Goal: Transaction & Acquisition: Download file/media

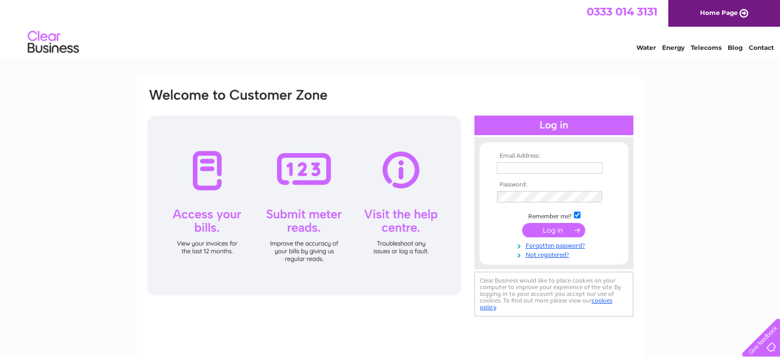
click at [540, 161] on td at bounding box center [554, 168] width 119 height 16
click at [537, 163] on input "text" at bounding box center [550, 167] width 106 height 11
type input "stationws@gmail.com"
click at [560, 228] on input "submit" at bounding box center [553, 230] width 63 height 14
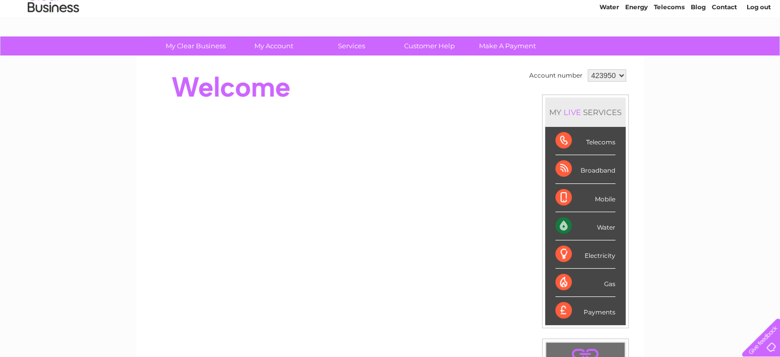
scroll to position [103, 0]
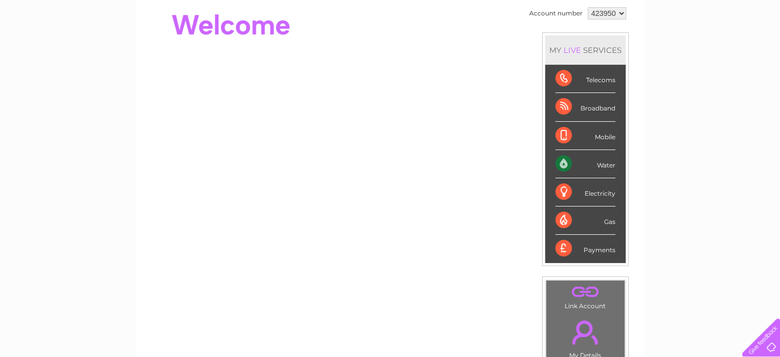
click at [602, 163] on div "Water" at bounding box center [586, 164] width 60 height 28
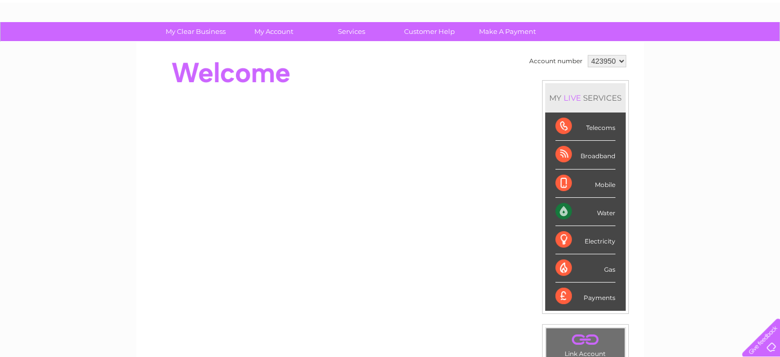
scroll to position [0, 0]
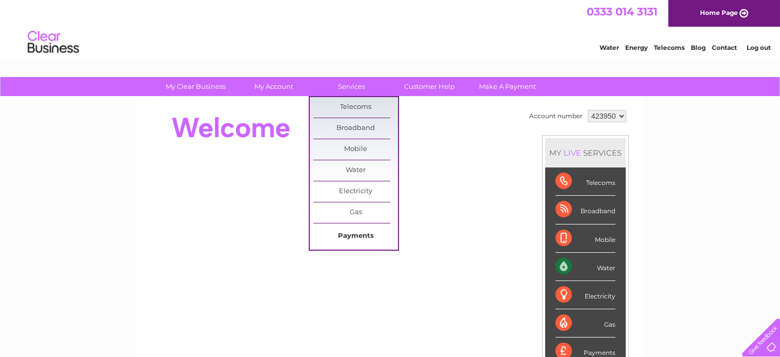
click at [363, 240] on link "Payments" at bounding box center [356, 236] width 85 height 21
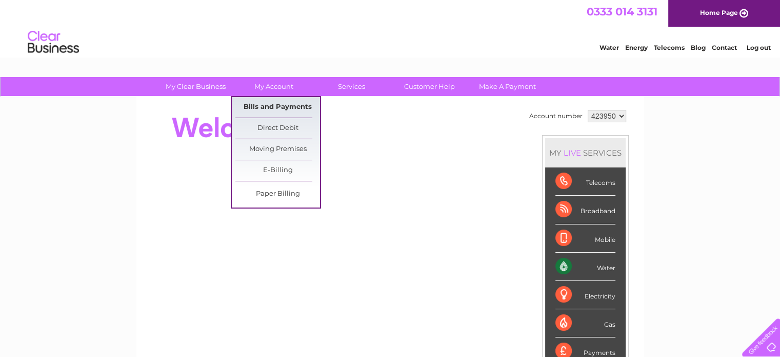
click at [279, 107] on link "Bills and Payments" at bounding box center [278, 107] width 85 height 21
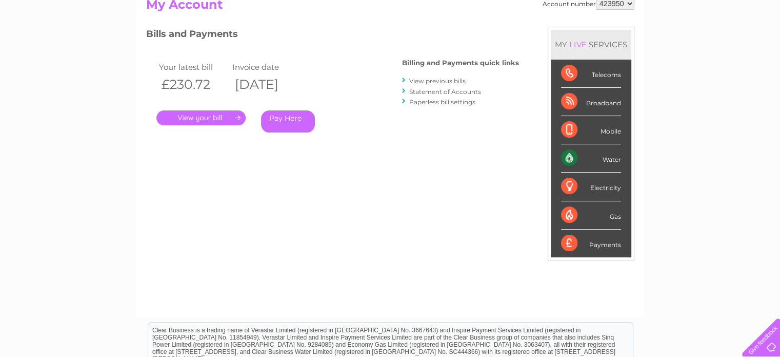
scroll to position [103, 0]
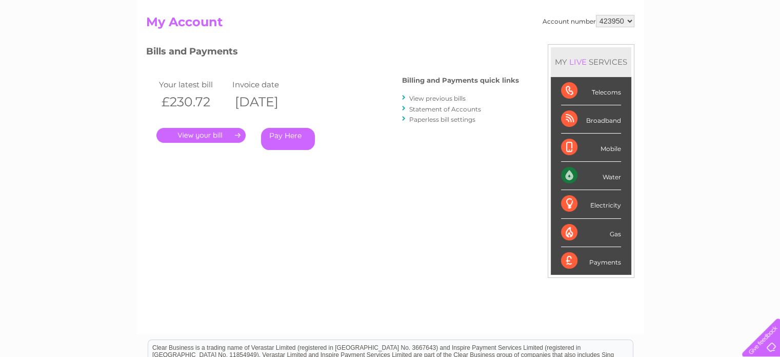
click at [439, 98] on link "View previous bills" at bounding box center [437, 98] width 56 height 8
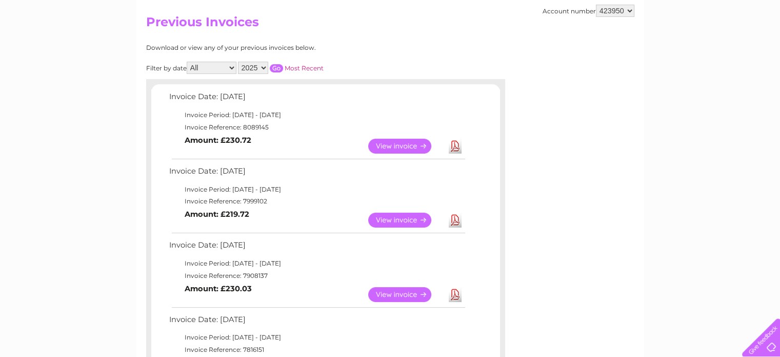
scroll to position [154, 0]
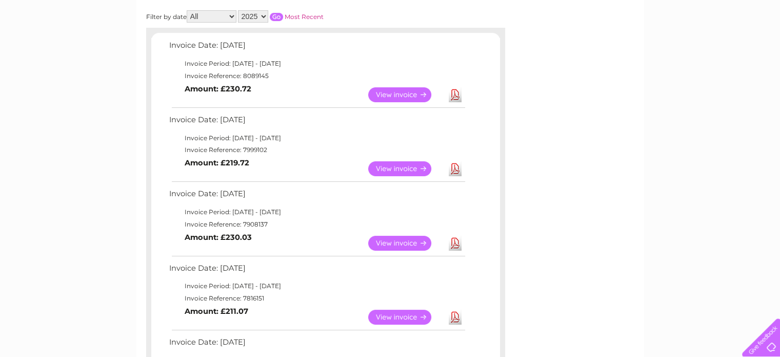
click at [398, 241] on link "View" at bounding box center [405, 243] width 75 height 15
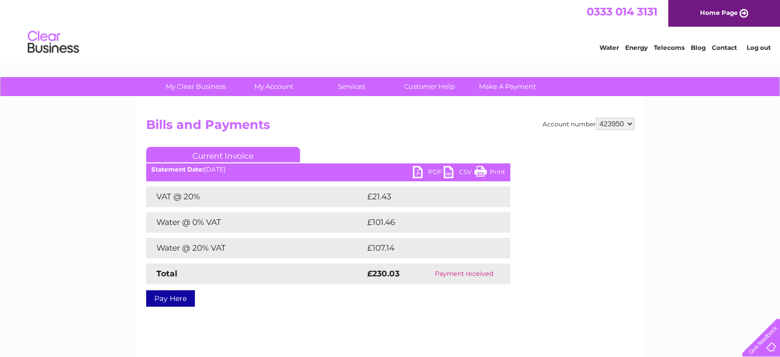
click at [415, 170] on link "PDF" at bounding box center [428, 173] width 31 height 15
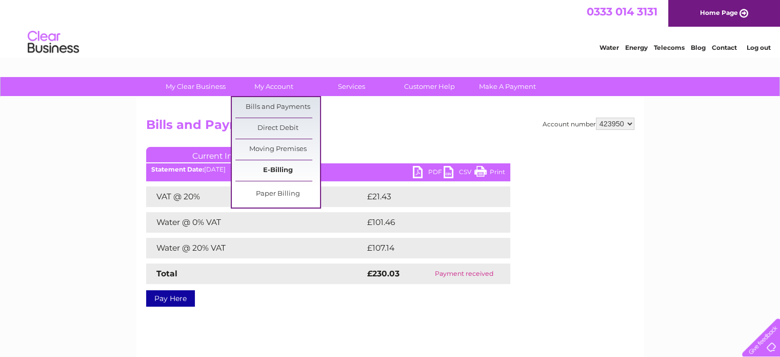
click at [285, 170] on link "E-Billing" at bounding box center [278, 170] width 85 height 21
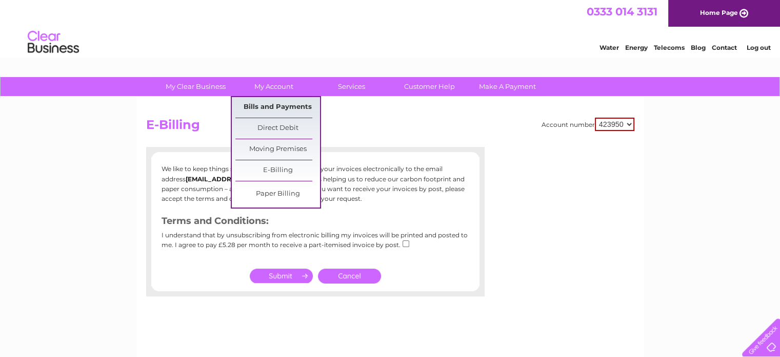
click at [261, 111] on link "Bills and Payments" at bounding box center [278, 107] width 85 height 21
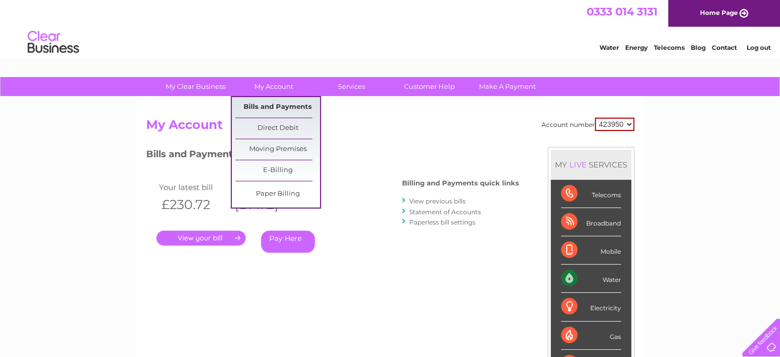
click at [263, 104] on link "Bills and Payments" at bounding box center [278, 107] width 85 height 21
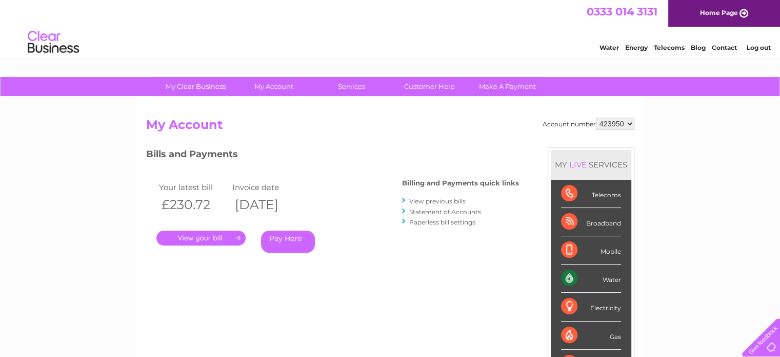
click at [436, 211] on link "Statement of Accounts" at bounding box center [445, 212] width 72 height 8
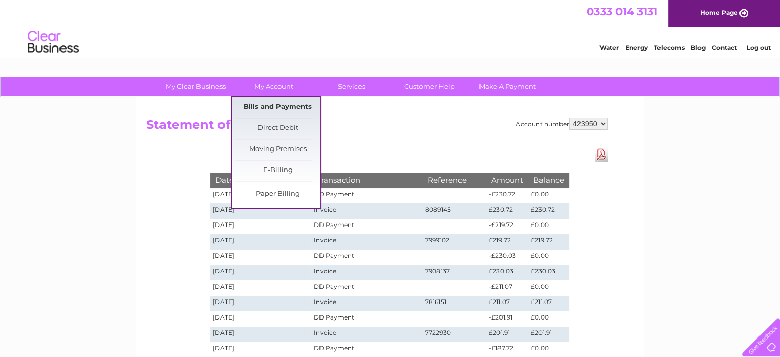
click at [273, 105] on link "Bills and Payments" at bounding box center [278, 107] width 85 height 21
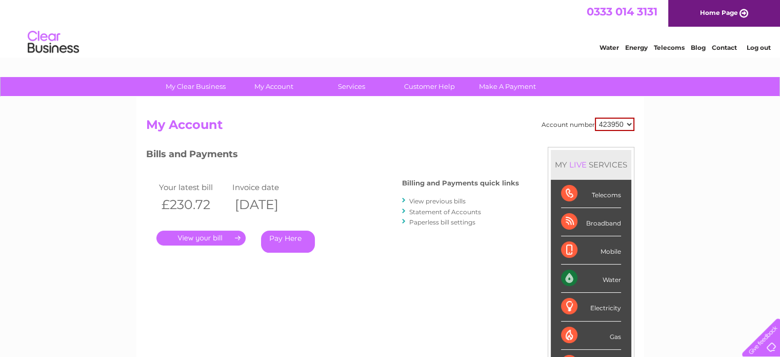
click at [442, 201] on link "View previous bills" at bounding box center [437, 201] width 56 height 8
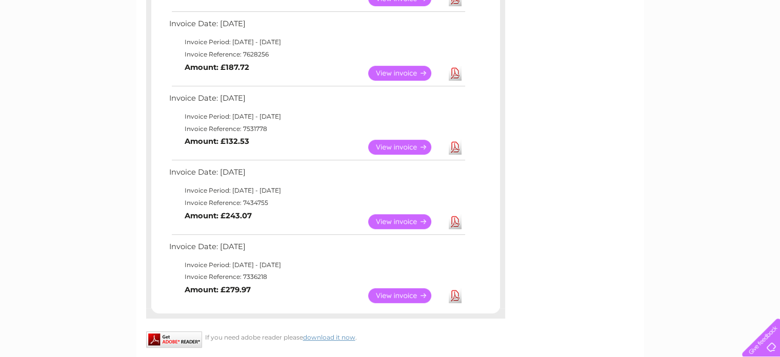
scroll to position [564, 0]
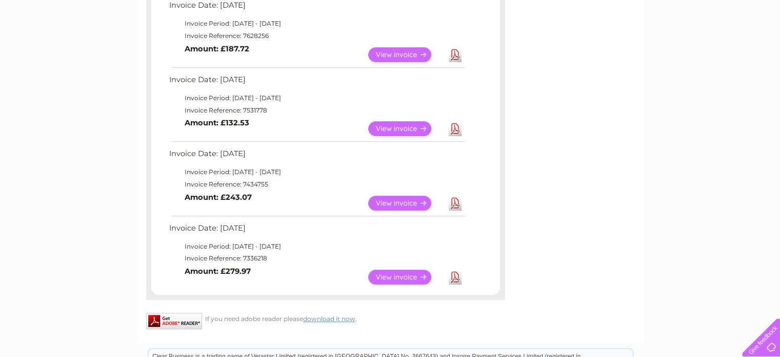
click at [455, 277] on link "Download" at bounding box center [455, 276] width 13 height 15
click at [456, 204] on link "Download" at bounding box center [455, 203] width 13 height 15
click at [455, 127] on link "Download" at bounding box center [455, 128] width 13 height 15
click at [417, 52] on link "View" at bounding box center [405, 54] width 75 height 15
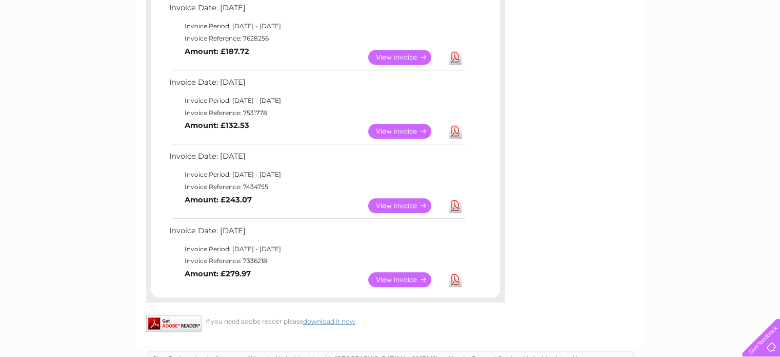
click at [460, 53] on link "Download" at bounding box center [455, 57] width 13 height 15
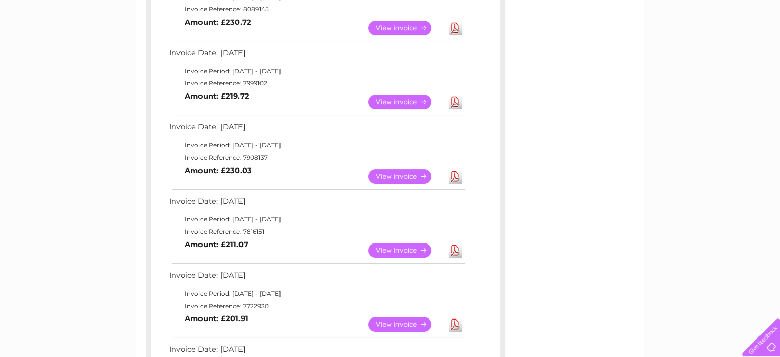
scroll to position [203, 0]
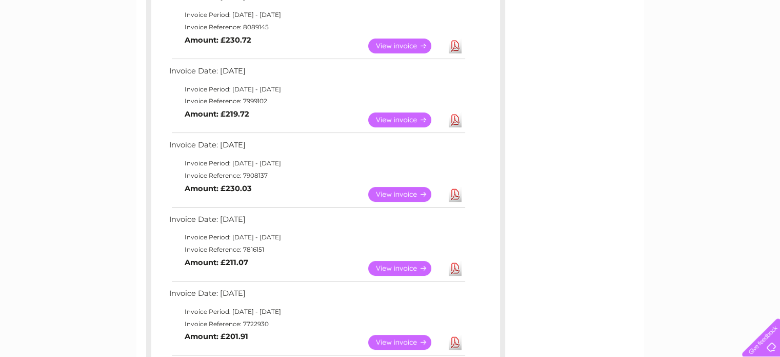
click at [458, 339] on link "Download" at bounding box center [455, 342] width 13 height 15
click at [457, 265] on link "Download" at bounding box center [455, 268] width 13 height 15
click at [453, 193] on link "Download" at bounding box center [455, 194] width 13 height 15
click at [462, 119] on td "Download" at bounding box center [455, 120] width 18 height 20
click at [457, 119] on link "Download" at bounding box center [455, 119] width 13 height 15
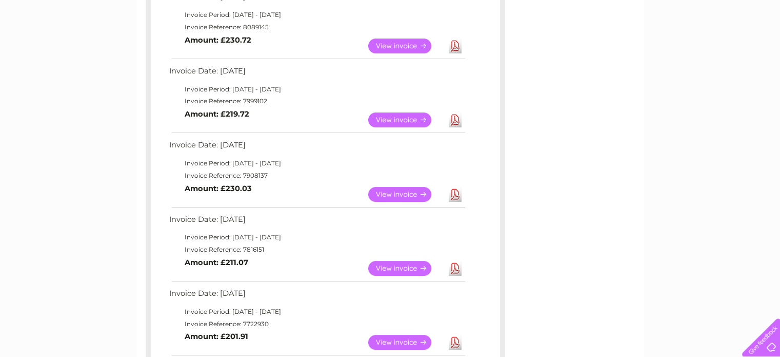
click at [458, 43] on link "Download" at bounding box center [455, 45] width 13 height 15
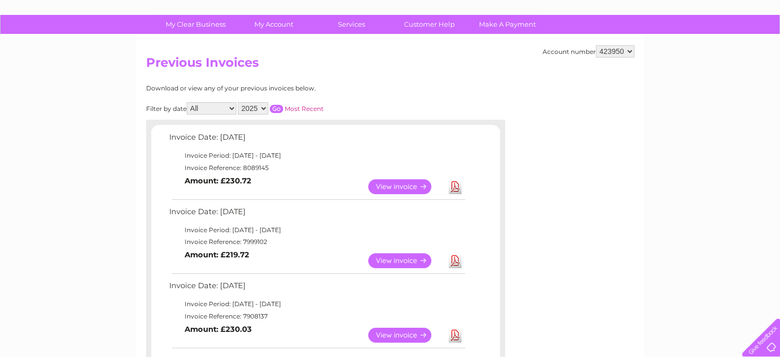
scroll to position [49, 0]
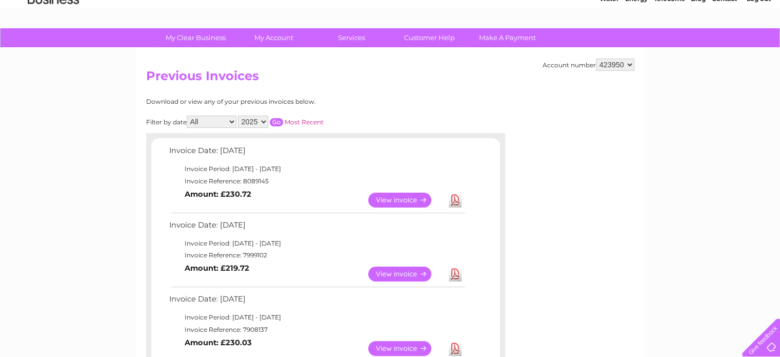
click at [466, 81] on h2 "Previous Invoices" at bounding box center [390, 78] width 489 height 19
